Goal: Task Accomplishment & Management: Manage account settings

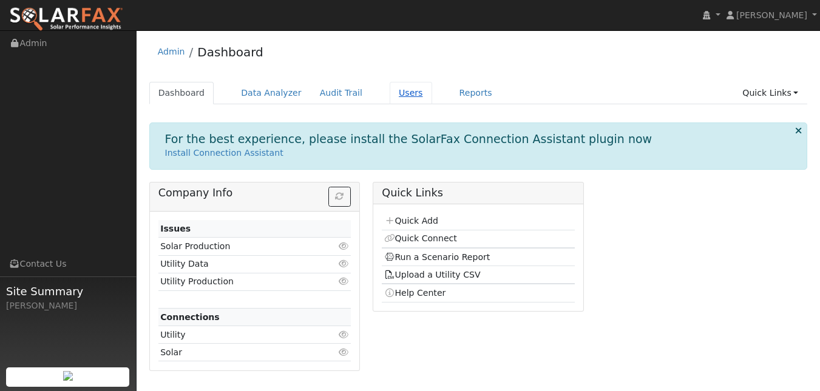
click at [432, 104] on link "Users" at bounding box center [411, 93] width 42 height 22
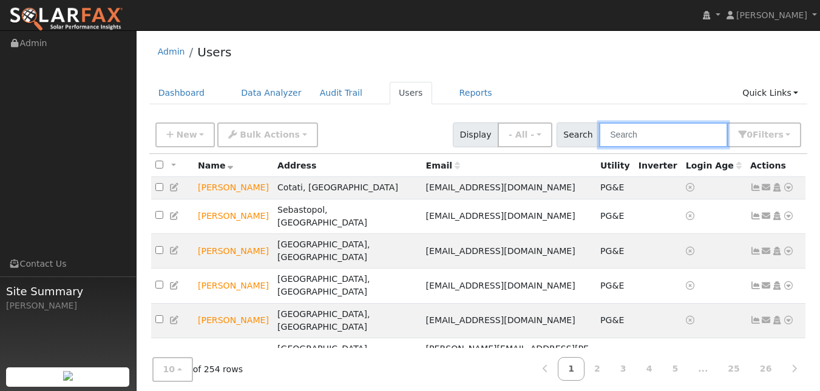
click at [602, 135] on input "text" at bounding box center [663, 135] width 129 height 25
type input "[PERSON_NAME]"
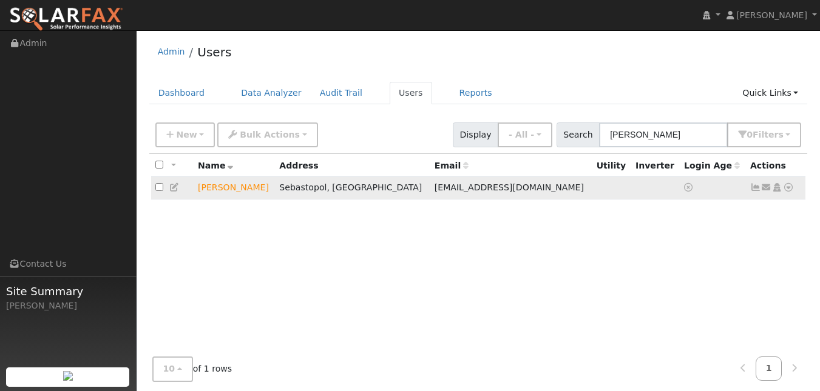
click at [783, 192] on icon at bounding box center [788, 187] width 11 height 8
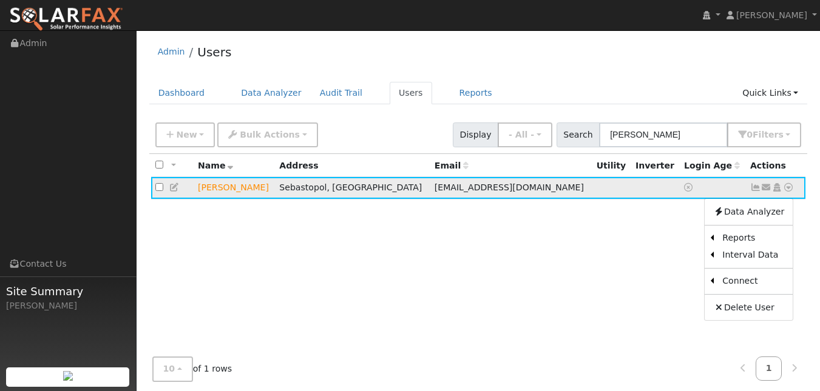
click at [178, 192] on icon at bounding box center [174, 187] width 11 height 8
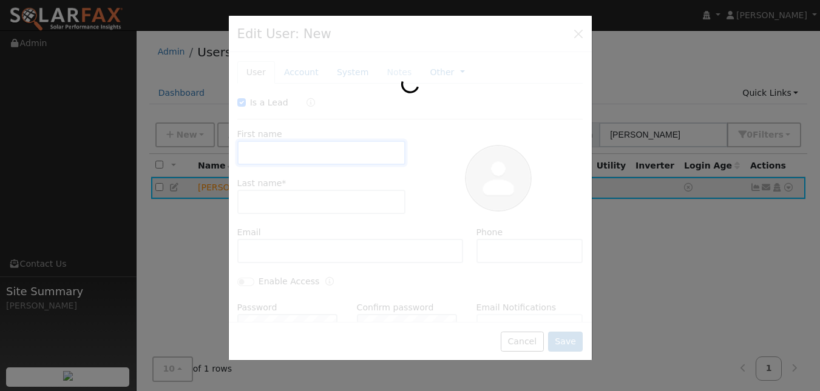
checkbox input "true"
type input "[PERSON_NAME]"
type input "[EMAIL_ADDRESS][DOMAIN_NAME]"
type input "[PHONE_NUMBER]"
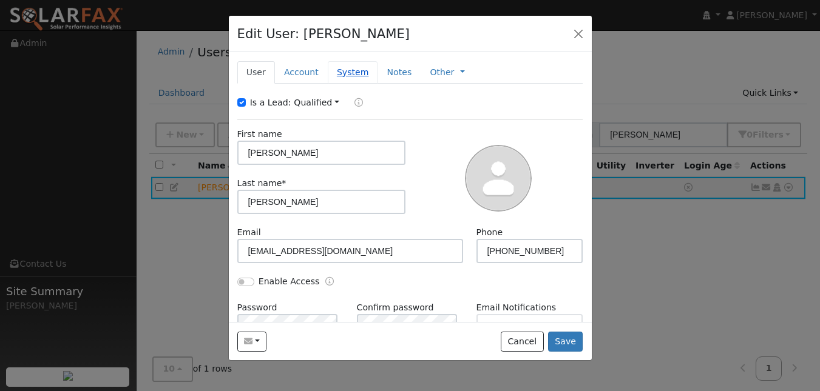
click at [370, 84] on link "System" at bounding box center [353, 72] width 50 height 22
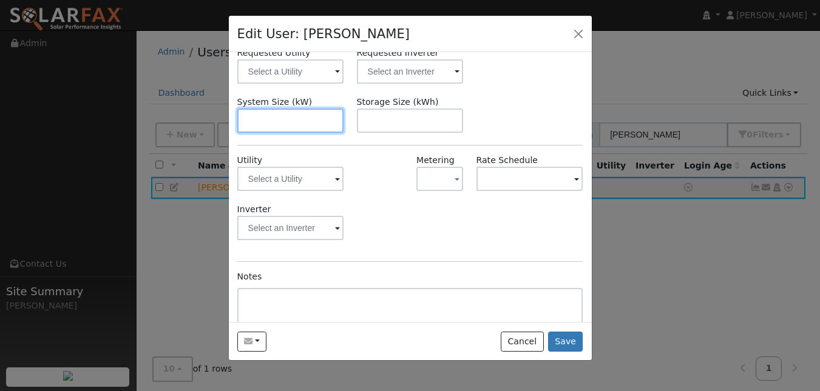
scroll to position [113, 0]
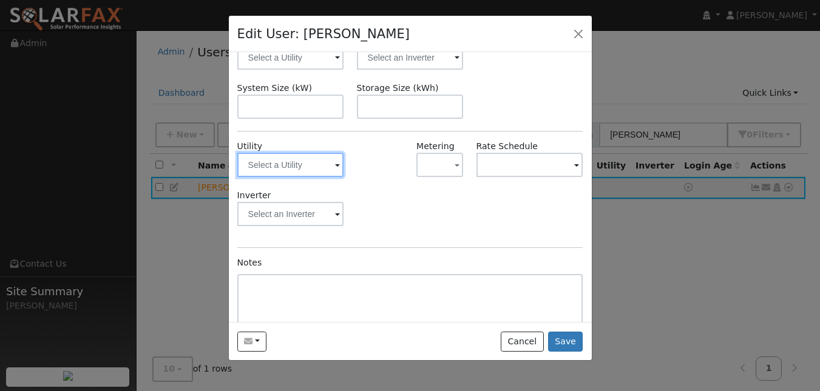
click at [306, 177] on input "text" at bounding box center [290, 165] width 107 height 24
click at [294, 177] on div at bounding box center [290, 165] width 107 height 24
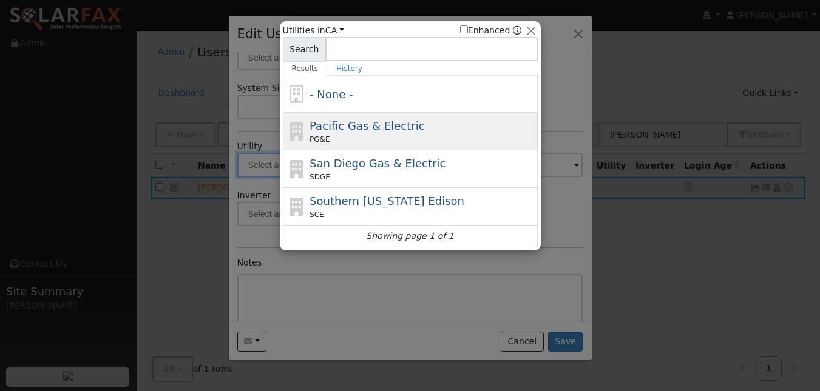
click at [352, 132] on span "Pacific Gas & Electric" at bounding box center [366, 126] width 115 height 13
type input "PG&E"
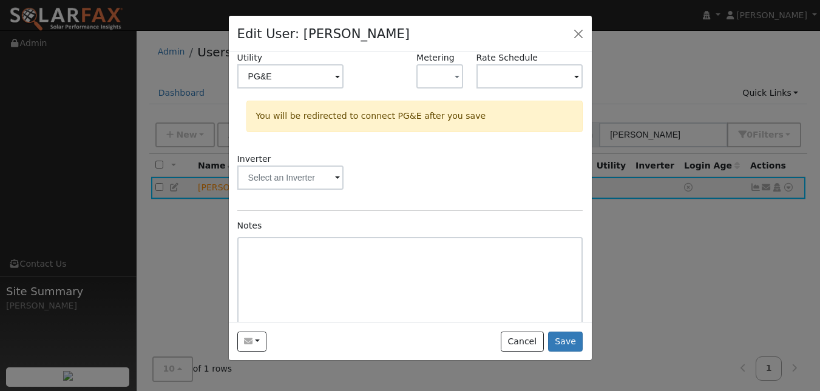
scroll to position [205, 0]
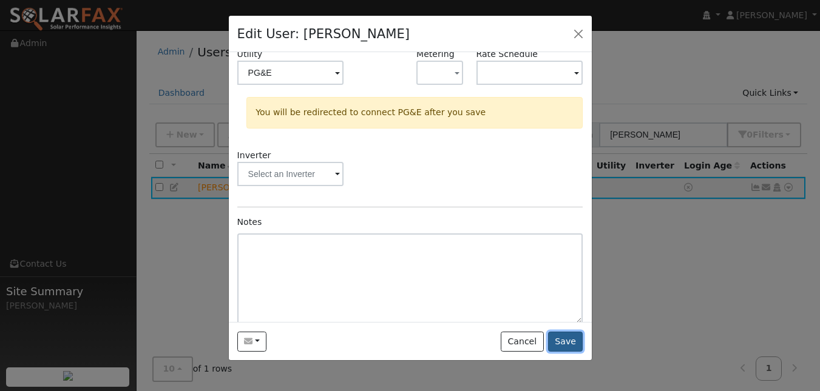
click at [562, 353] on button "Save" at bounding box center [565, 342] width 35 height 21
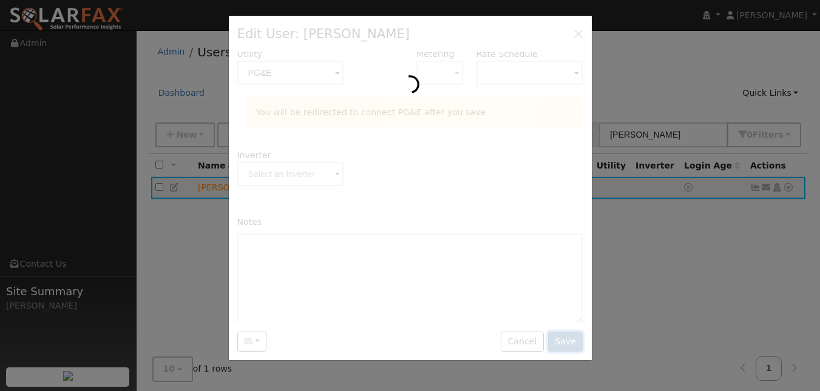
scroll to position [0, 0]
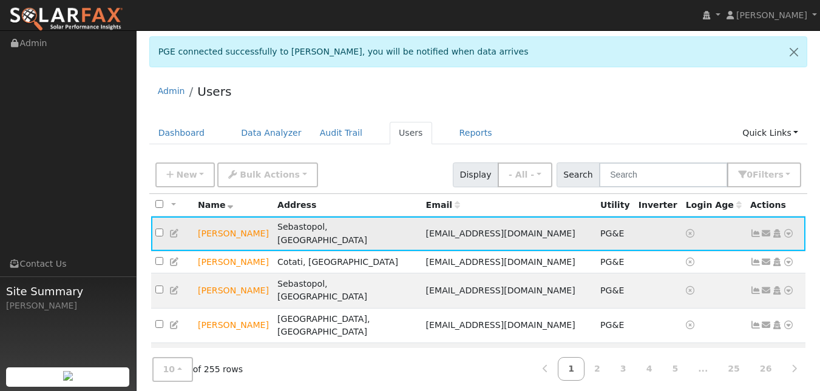
click at [783, 238] on icon at bounding box center [788, 233] width 11 height 8
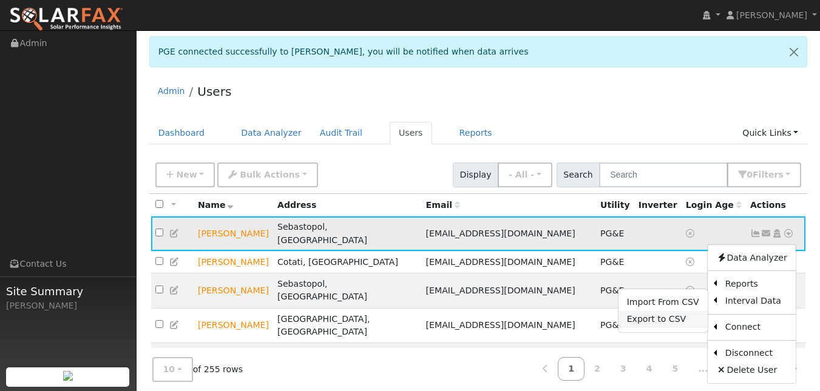
click at [655, 328] on link "Export to CSV" at bounding box center [662, 319] width 89 height 17
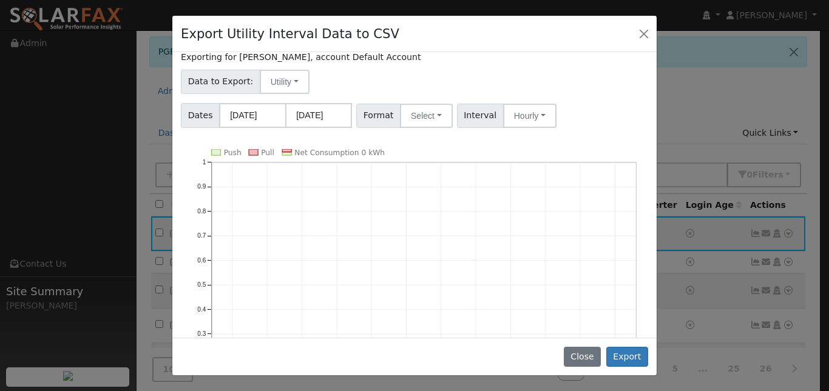
scroll to position [50, 0]
click at [453, 127] on button "Select" at bounding box center [426, 115] width 53 height 24
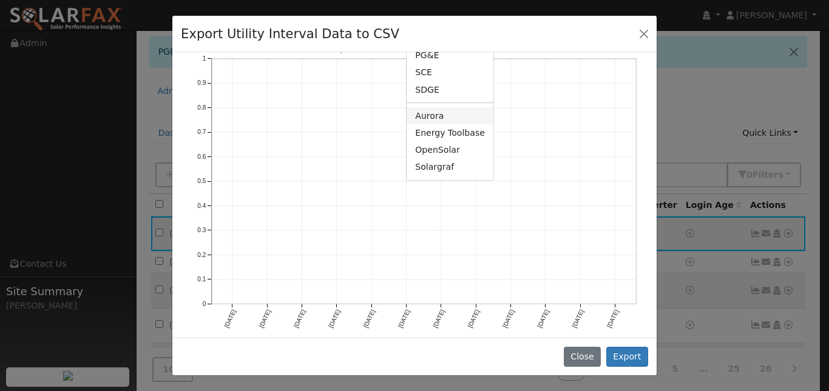
scroll to position [155, 0]
click at [453, 174] on link "Solargraf" at bounding box center [450, 165] width 87 height 17
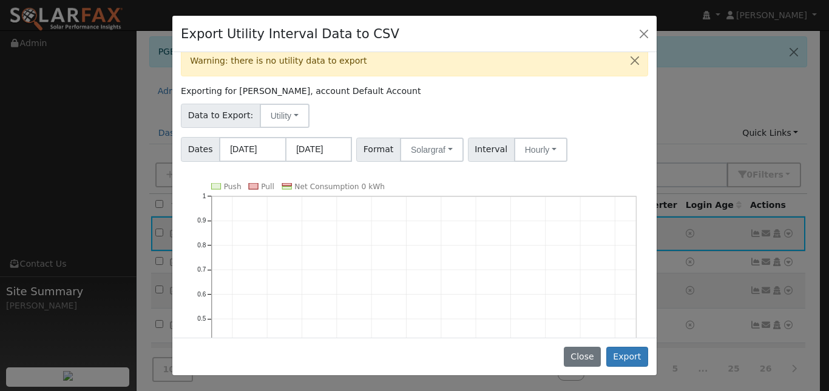
scroll to position [15, 0]
click at [616, 350] on button "Export" at bounding box center [627, 357] width 42 height 21
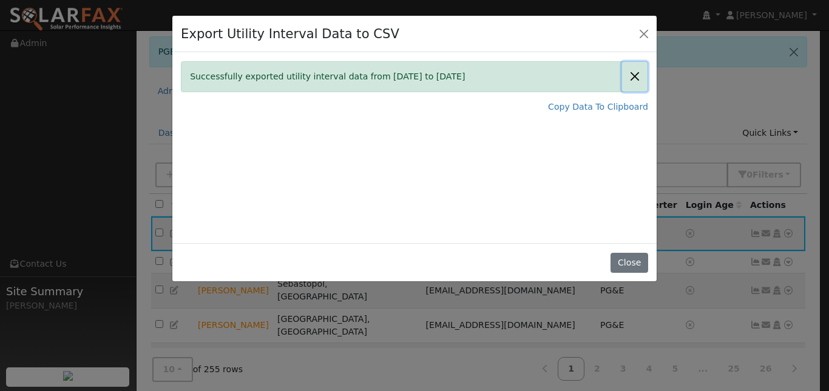
click at [627, 92] on button "Close" at bounding box center [634, 77] width 25 height 30
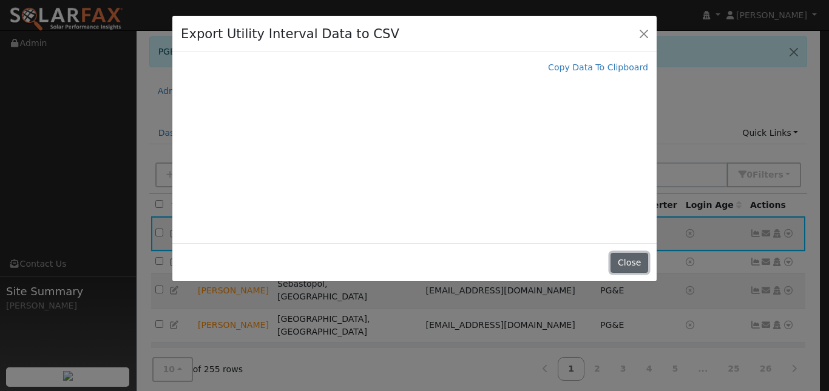
click at [621, 274] on button "Close" at bounding box center [628, 263] width 37 height 21
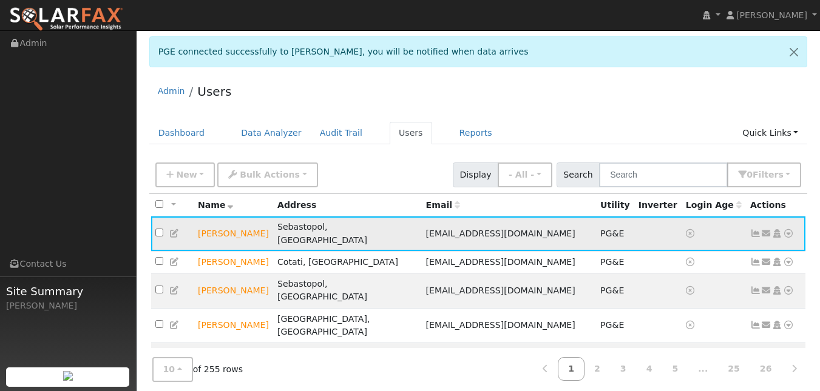
click at [786, 238] on icon at bounding box center [788, 233] width 11 height 8
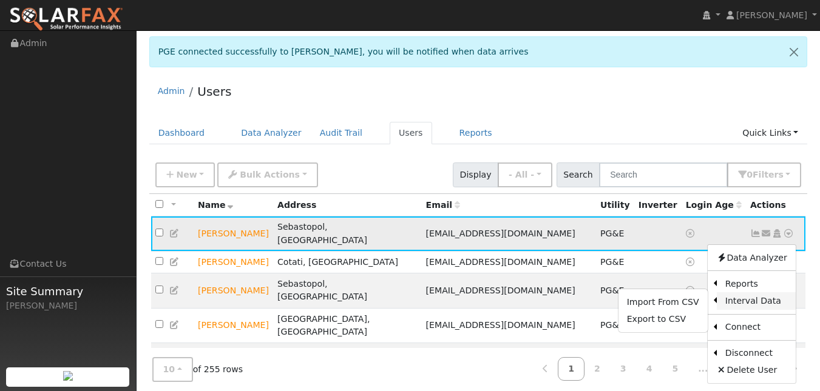
click at [743, 309] on link "Interval Data" at bounding box center [756, 300] width 79 height 17
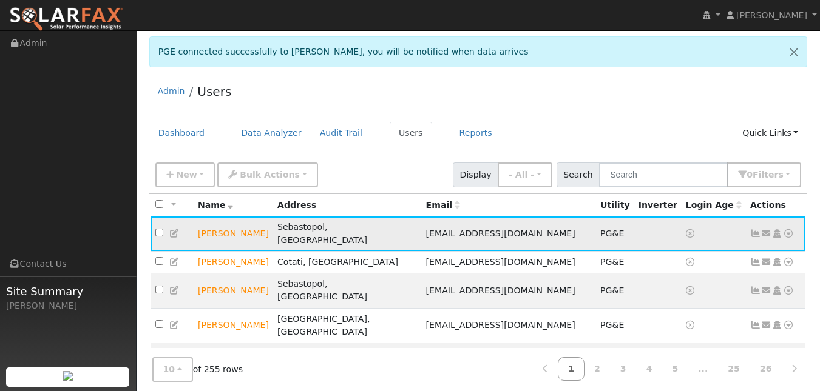
click at [783, 238] on icon at bounding box center [788, 233] width 11 height 8
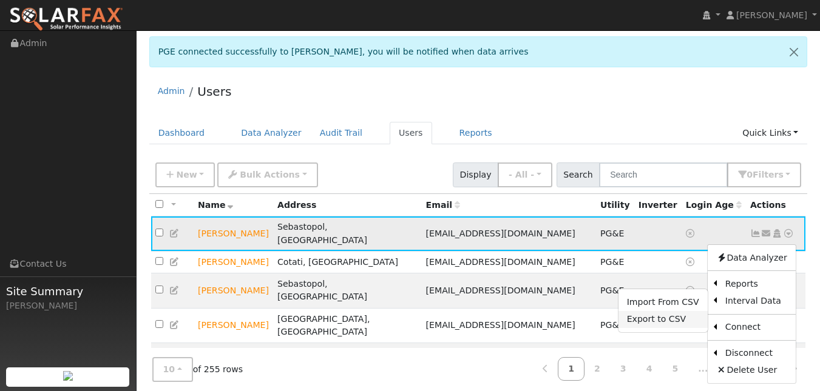
click at [660, 328] on link "Export to CSV" at bounding box center [662, 319] width 89 height 17
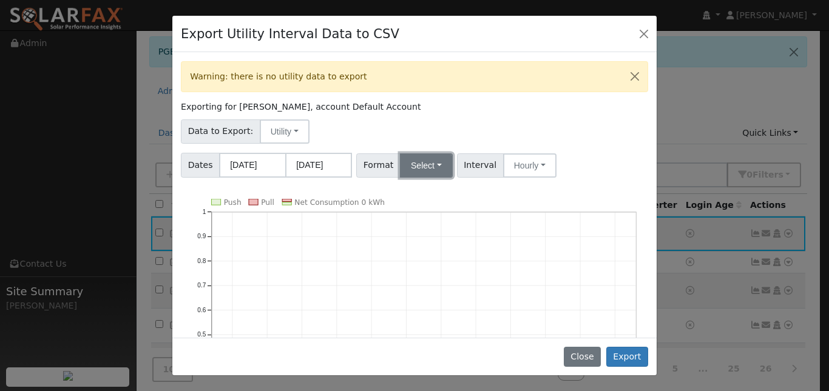
click at [442, 178] on button "Select" at bounding box center [426, 166] width 53 height 24
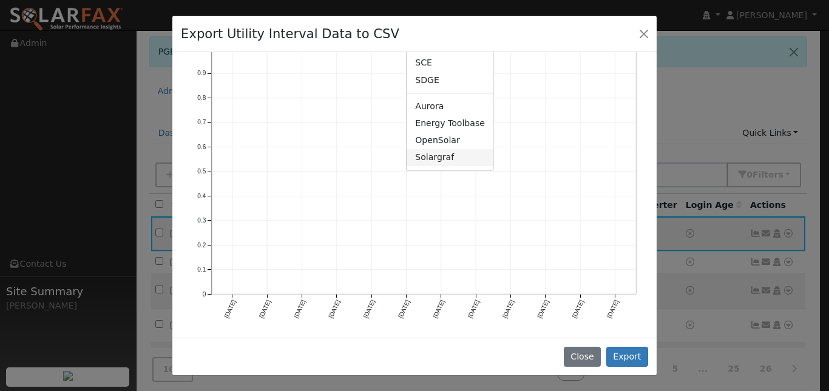
scroll to position [191, 0]
click at [447, 166] on link "Solargraf" at bounding box center [450, 157] width 87 height 17
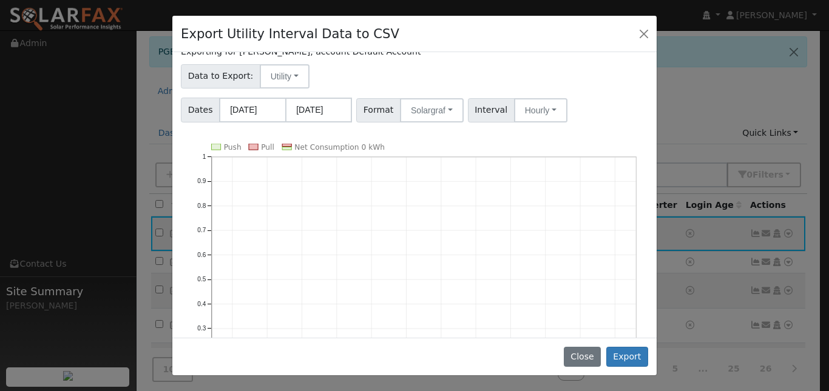
scroll to position [55, 0]
click at [628, 348] on button "Export" at bounding box center [627, 357] width 42 height 21
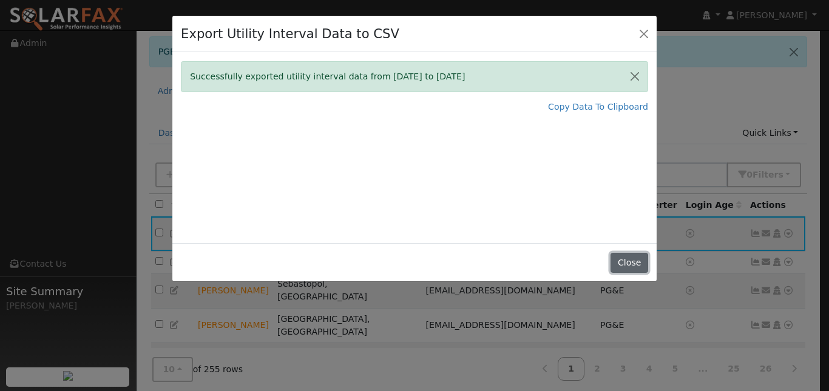
click at [627, 274] on button "Close" at bounding box center [628, 263] width 37 height 21
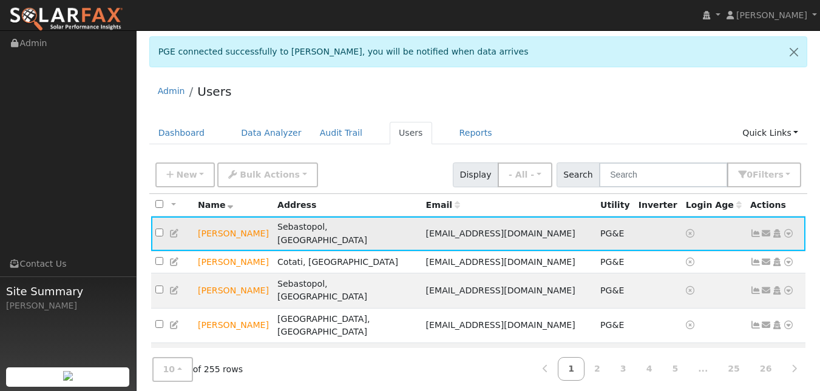
click at [784, 238] on icon at bounding box center [788, 233] width 11 height 8
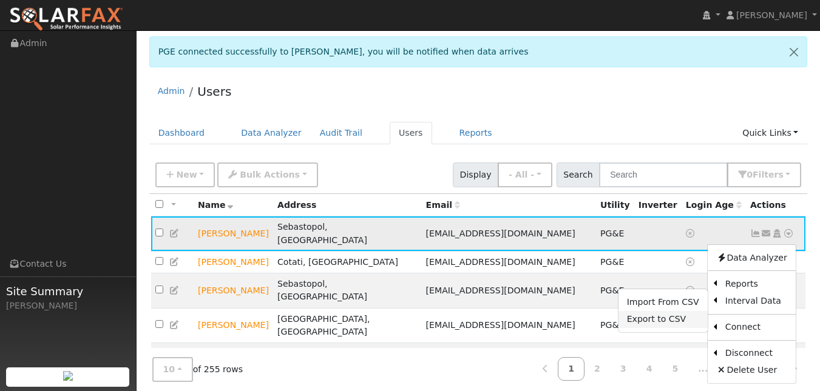
click at [656, 328] on link "Export to CSV" at bounding box center [662, 319] width 89 height 17
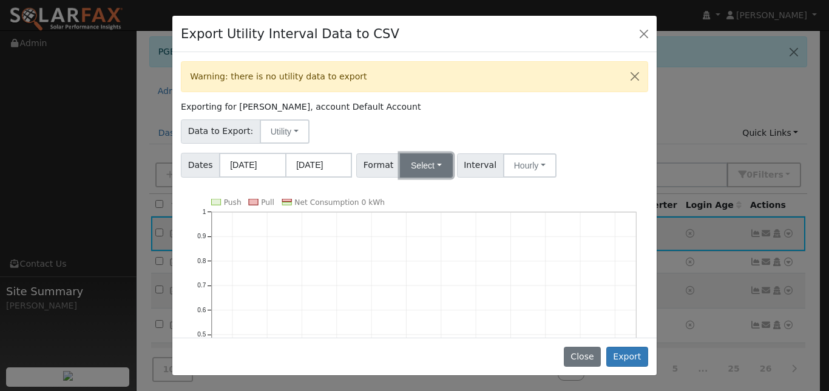
click at [441, 178] on button "Select" at bounding box center [426, 166] width 53 height 24
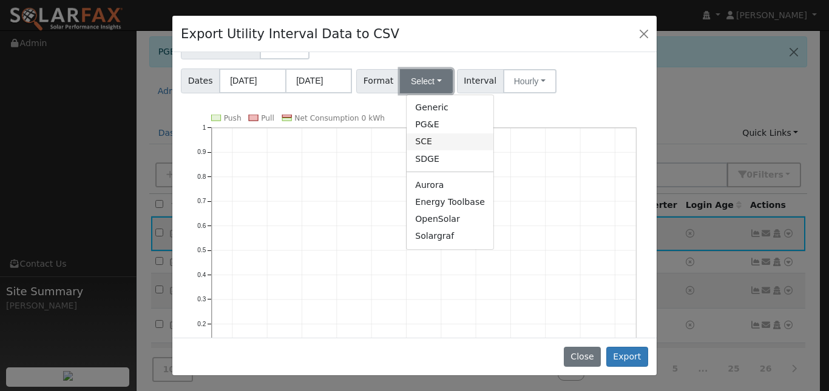
scroll to position [85, 0]
click at [442, 245] on link "Solargraf" at bounding box center [450, 236] width 87 height 17
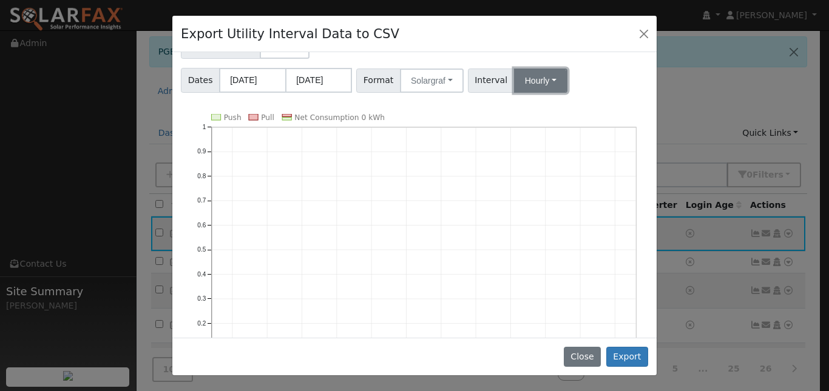
click at [567, 93] on button "Hourly" at bounding box center [540, 81] width 53 height 24
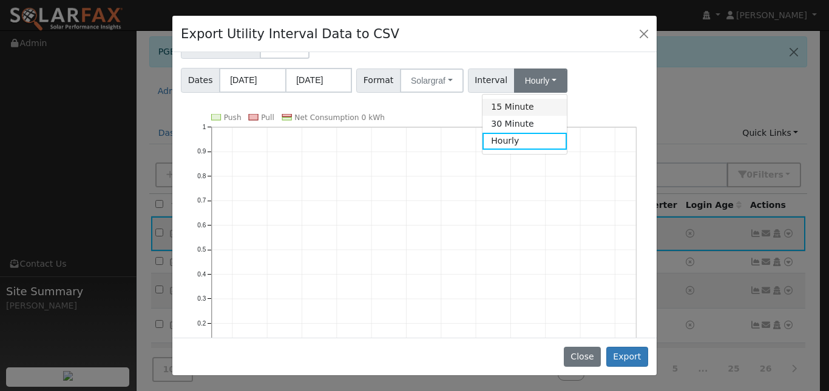
click at [538, 116] on link "15 Minute" at bounding box center [524, 107] width 84 height 17
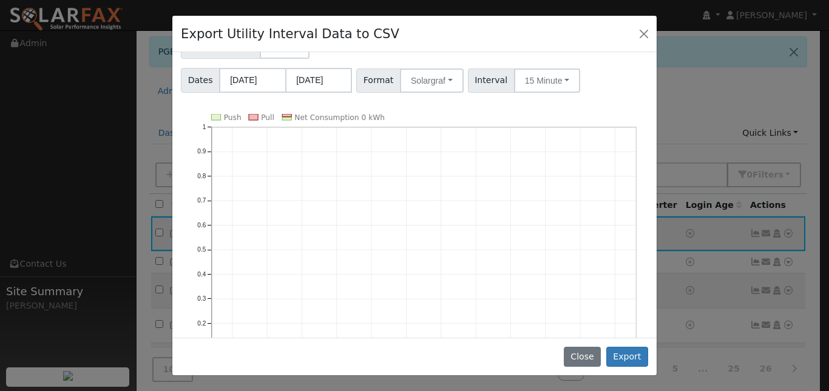
click at [548, 144] on div "Warning: there is no utility data to export Exporting for Juan Lopez, account D…" at bounding box center [414, 194] width 484 height 285
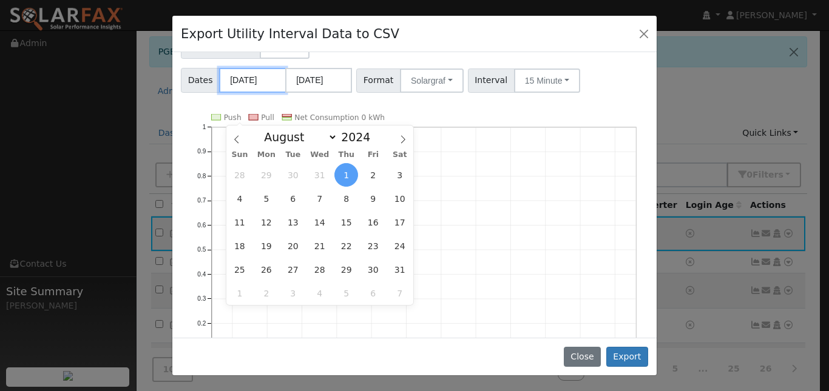
click at [276, 93] on input "08/01/2024" at bounding box center [252, 80] width 67 height 25
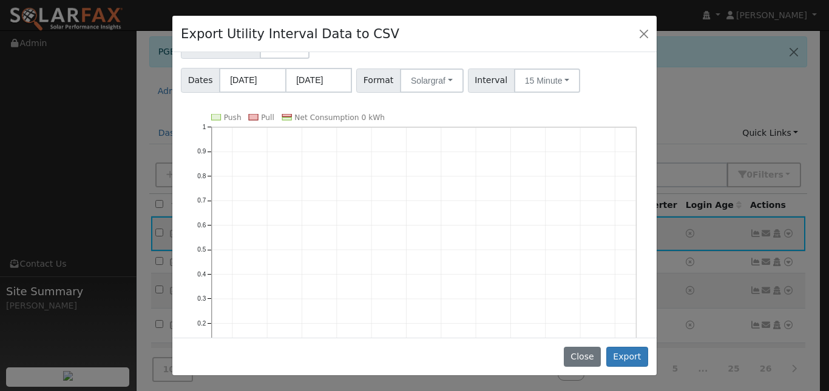
click at [500, 163] on icon "Push Pull Net Consumption 0 kWh Aug '24 Sep '24 Oct '24 Nov '24 Dec '24 Jan '25…" at bounding box center [414, 265] width 467 height 302
click at [618, 349] on button "Export" at bounding box center [627, 357] width 42 height 21
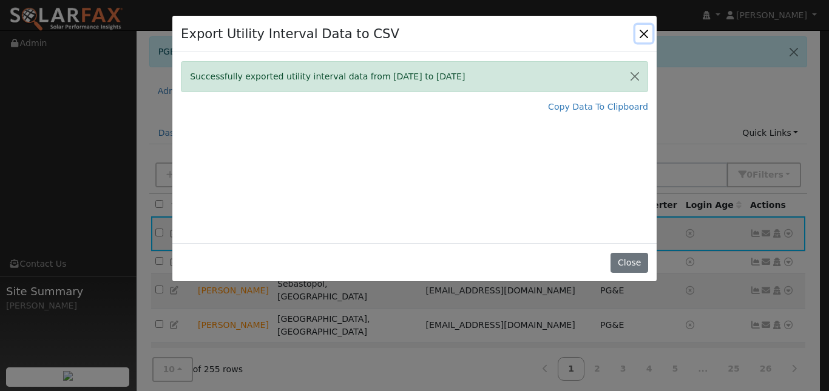
click at [642, 42] on button "Close" at bounding box center [643, 33] width 17 height 17
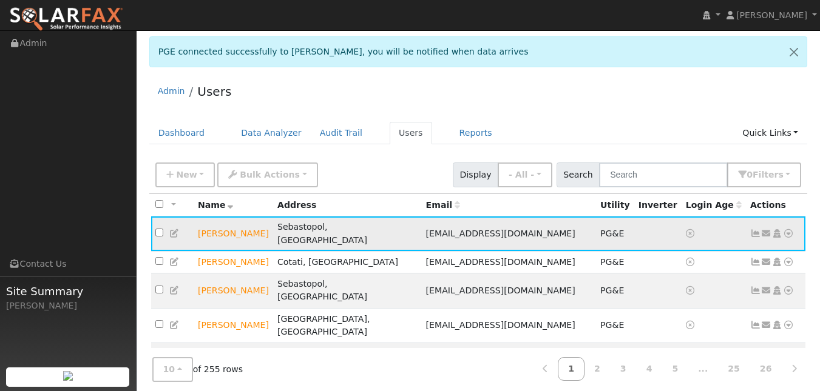
click at [783, 238] on icon at bounding box center [788, 233] width 11 height 8
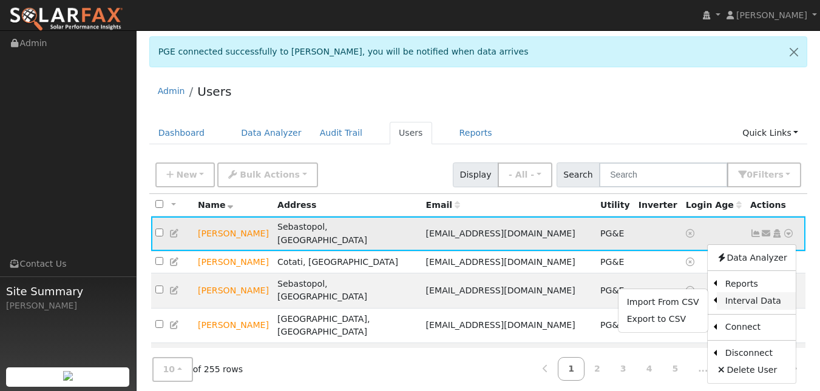
click at [750, 309] on link "Interval Data" at bounding box center [756, 300] width 79 height 17
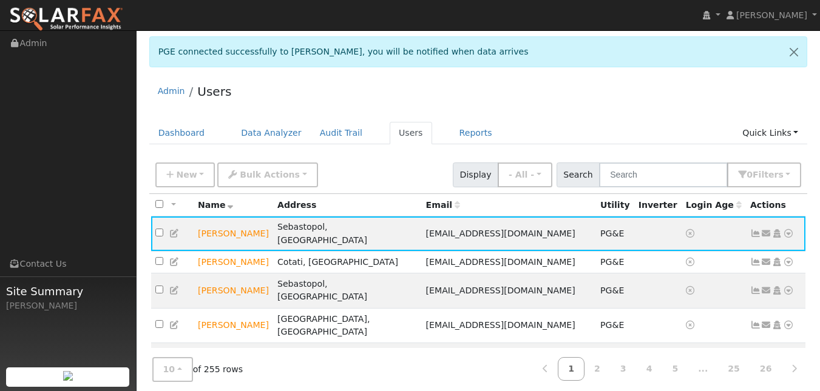
click at [505, 217] on th "Email" at bounding box center [509, 205] width 174 height 22
click at [783, 238] on icon at bounding box center [788, 233] width 11 height 8
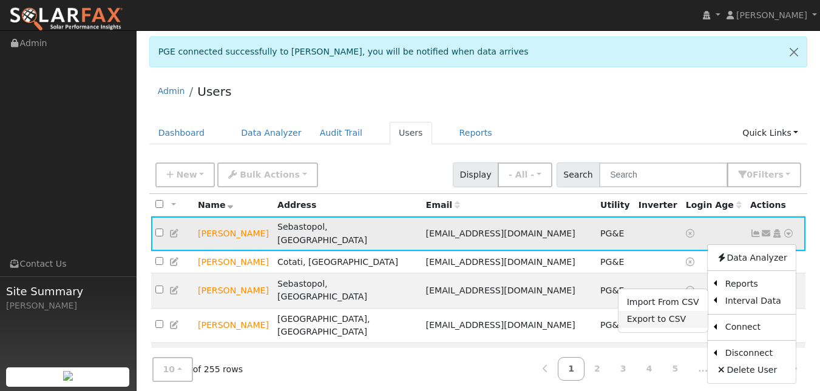
click at [666, 328] on link "Export to CSV" at bounding box center [662, 319] width 89 height 17
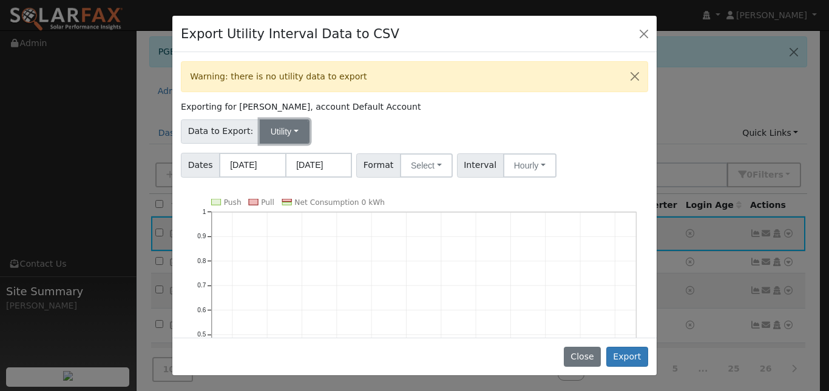
click at [309, 144] on button "Utility" at bounding box center [285, 132] width 50 height 24
click at [437, 178] on button "Select" at bounding box center [426, 166] width 53 height 24
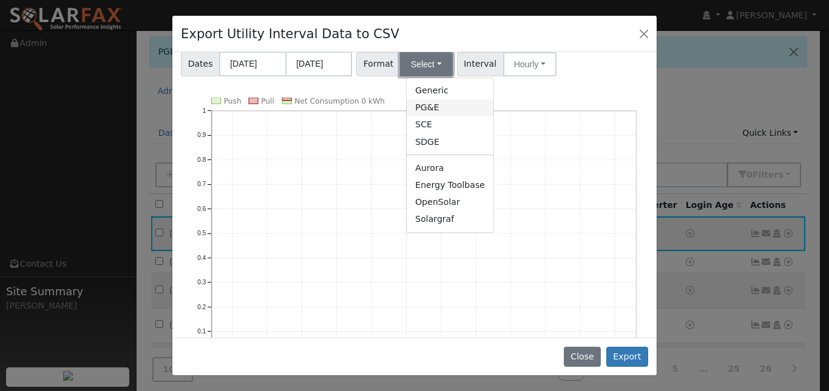
scroll to position [102, 0]
click at [443, 228] on link "Solargraf" at bounding box center [450, 219] width 87 height 17
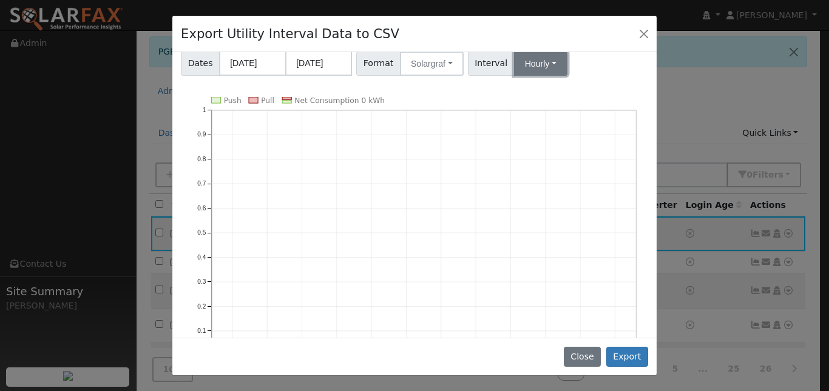
click at [567, 76] on button "Hourly" at bounding box center [540, 64] width 53 height 24
click at [535, 133] on link "Hourly" at bounding box center [524, 124] width 84 height 17
click at [584, 115] on div "Warning: there is no utility data to export Exporting for Juan Lopez, account D…" at bounding box center [414, 194] width 484 height 285
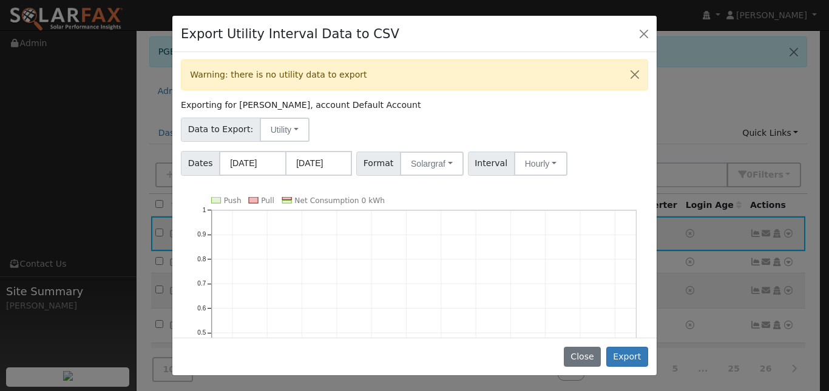
scroll to position [0, 0]
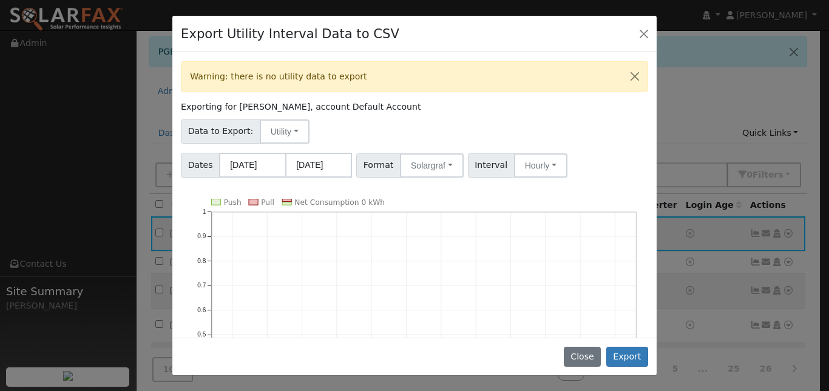
click at [431, 144] on div "Data to Export: Utility Utility Solar" at bounding box center [414, 129] width 471 height 29
click at [303, 144] on button "Utility" at bounding box center [285, 132] width 50 height 24
click at [300, 184] on link "Solar" at bounding box center [310, 175] width 84 height 17
click at [306, 144] on button "Solar" at bounding box center [284, 132] width 49 height 24
click at [302, 167] on link "Utility" at bounding box center [310, 158] width 84 height 17
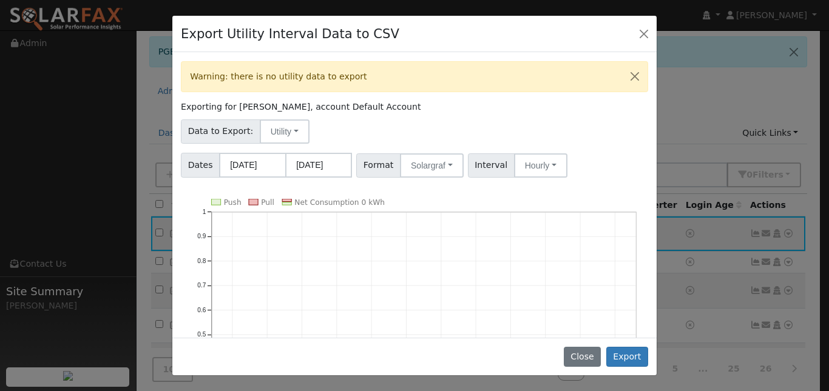
click at [468, 221] on div "Warning: there is no utility data to export Exporting for Juan Lopez, account D…" at bounding box center [414, 194] width 484 height 285
click at [620, 215] on div "Warning: there is no utility data to export Exporting for Juan Lopez, account D…" at bounding box center [414, 194] width 484 height 285
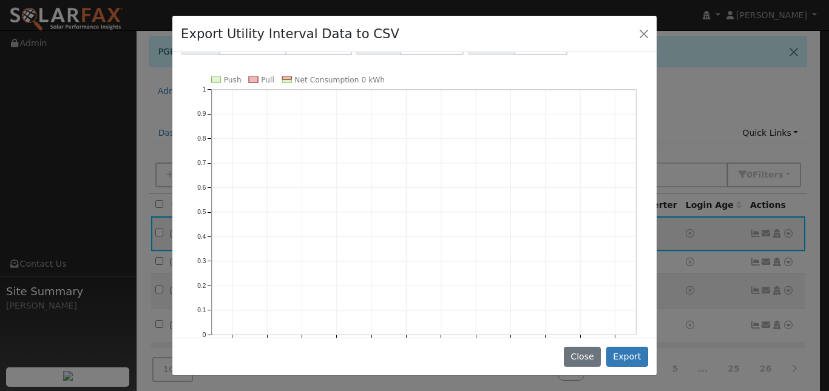
scroll to position [121, 0]
click at [619, 347] on button "Export" at bounding box center [627, 357] width 42 height 21
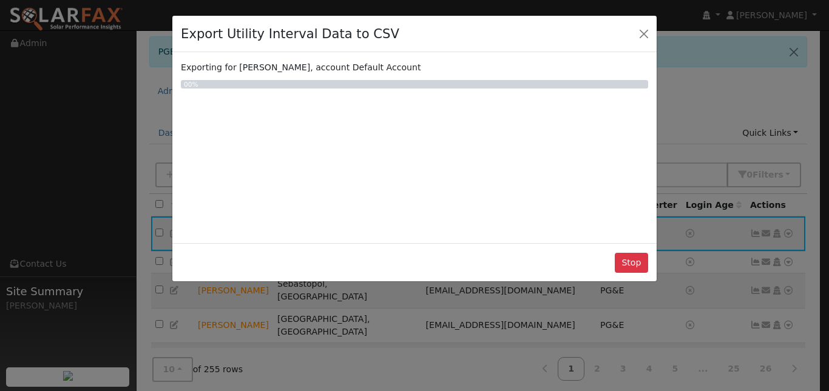
scroll to position [0, 0]
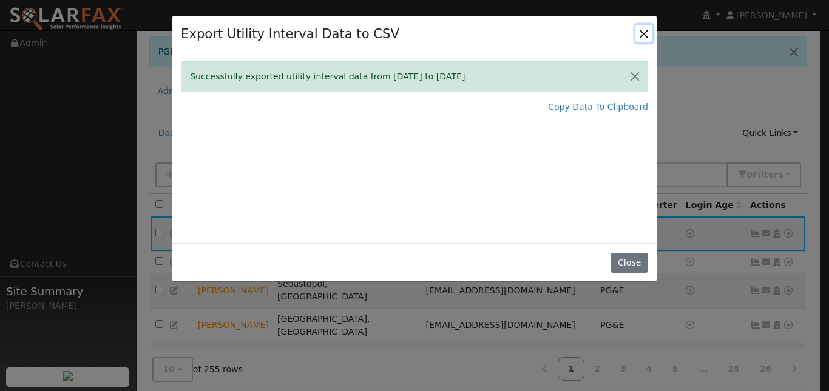
click at [637, 42] on button "Close" at bounding box center [643, 33] width 17 height 17
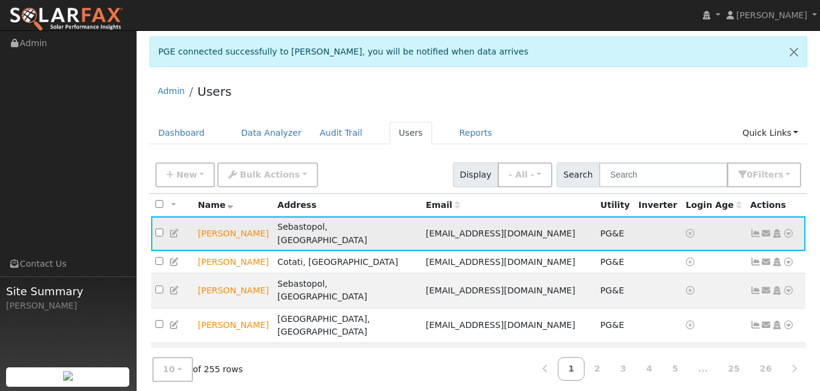
click at [783, 238] on icon at bounding box center [788, 233] width 11 height 8
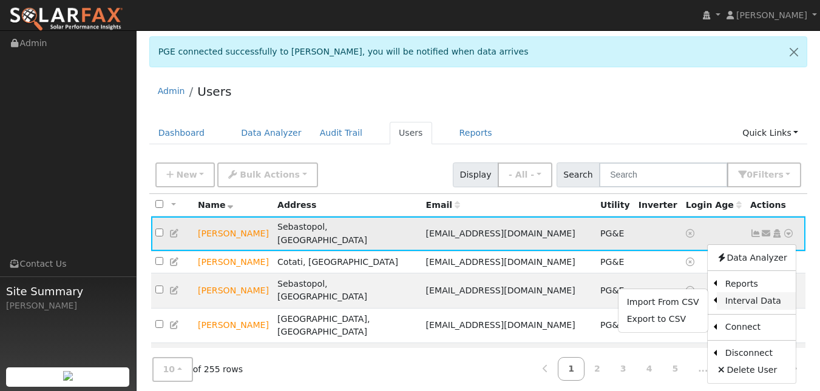
click at [742, 309] on link "Interval Data" at bounding box center [756, 300] width 79 height 17
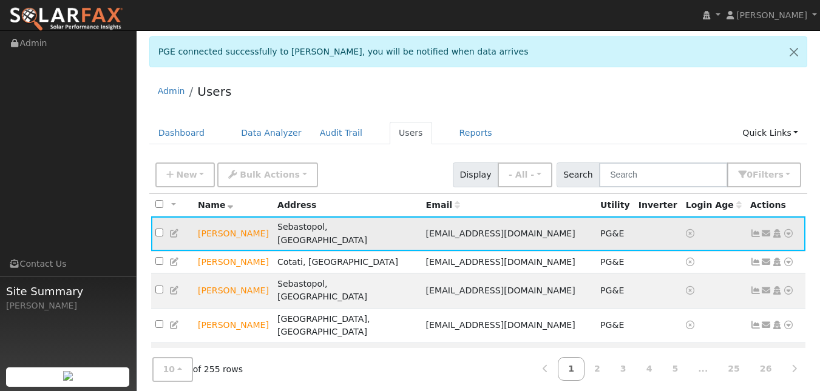
click at [783, 238] on icon at bounding box center [788, 233] width 11 height 8
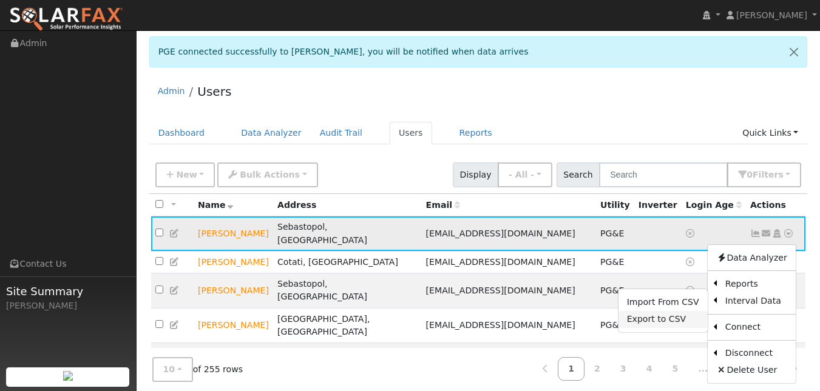
click at [655, 328] on link "Export to CSV" at bounding box center [662, 319] width 89 height 17
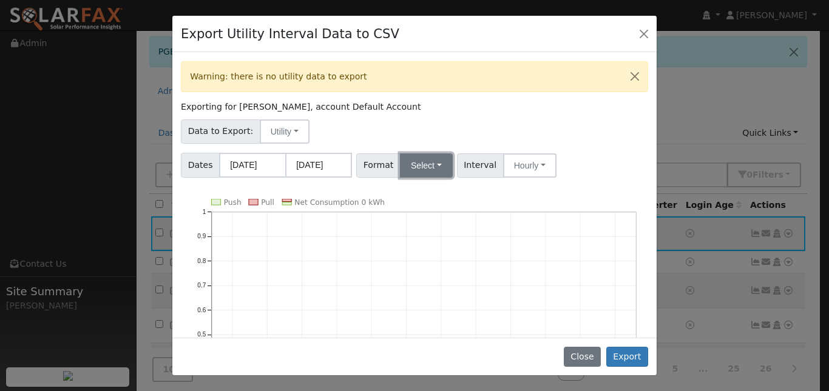
click at [448, 178] on button "Select" at bounding box center [426, 166] width 53 height 24
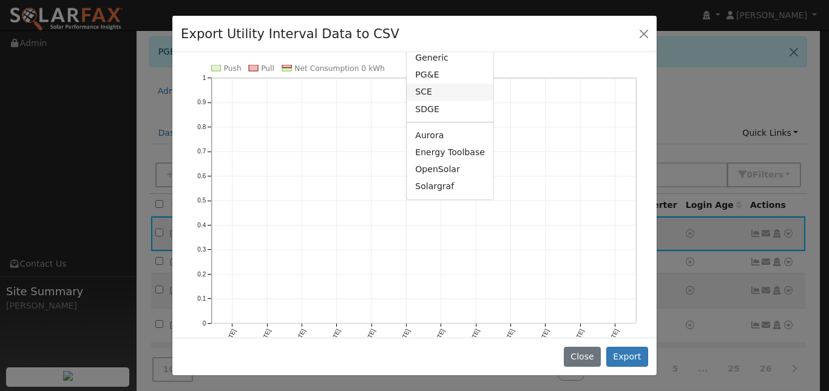
scroll to position [135, 0]
click at [453, 195] on link "Solargraf" at bounding box center [450, 186] width 87 height 17
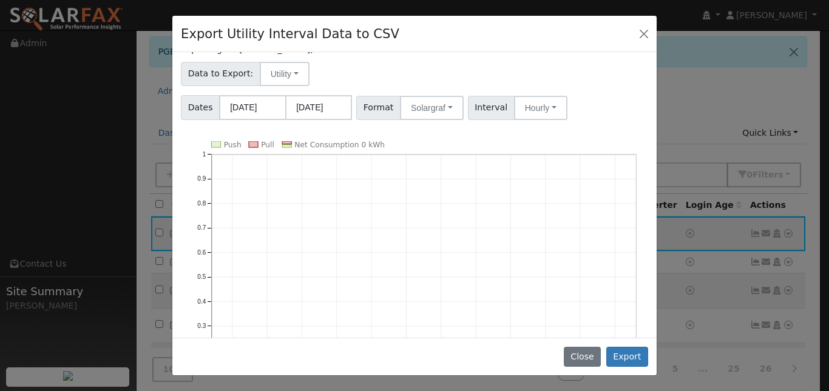
scroll to position [57, 0]
click at [613, 351] on button "Export" at bounding box center [627, 357] width 42 height 21
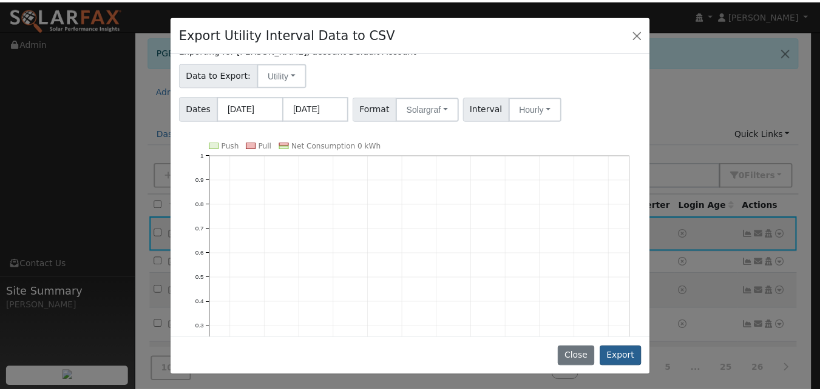
scroll to position [0, 0]
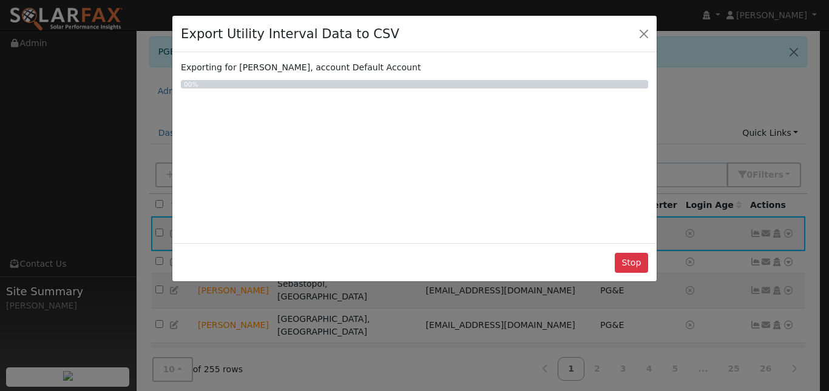
click at [510, 238] on div "Exporting for Juan Lopez, account Default Account 0 0% Push Pull Net Consumptio…" at bounding box center [414, 147] width 484 height 191
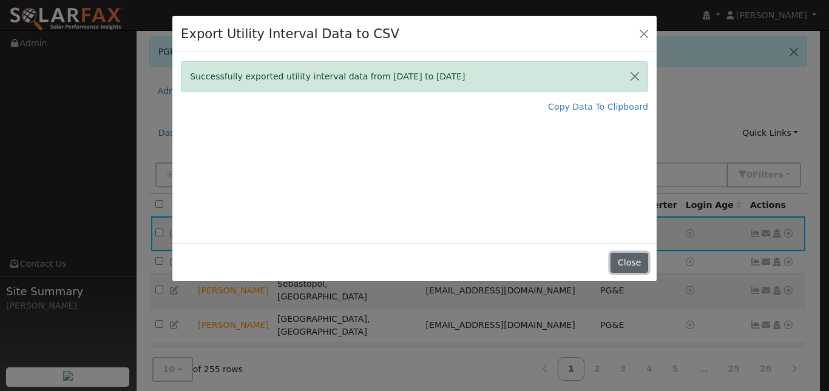
click at [626, 274] on button "Close" at bounding box center [628, 263] width 37 height 21
